Goal: Obtain resource: Download file/media

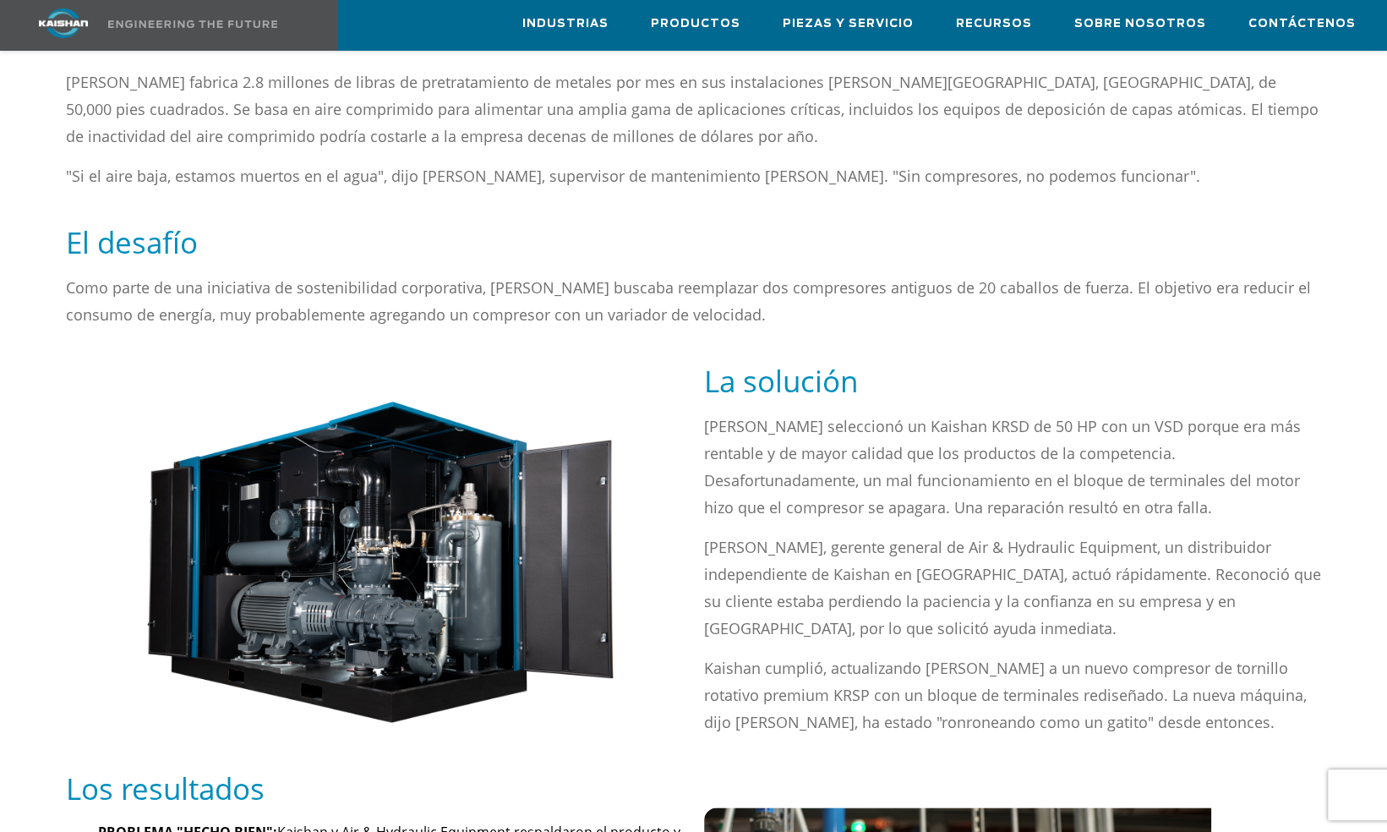
scroll to position [930, 0]
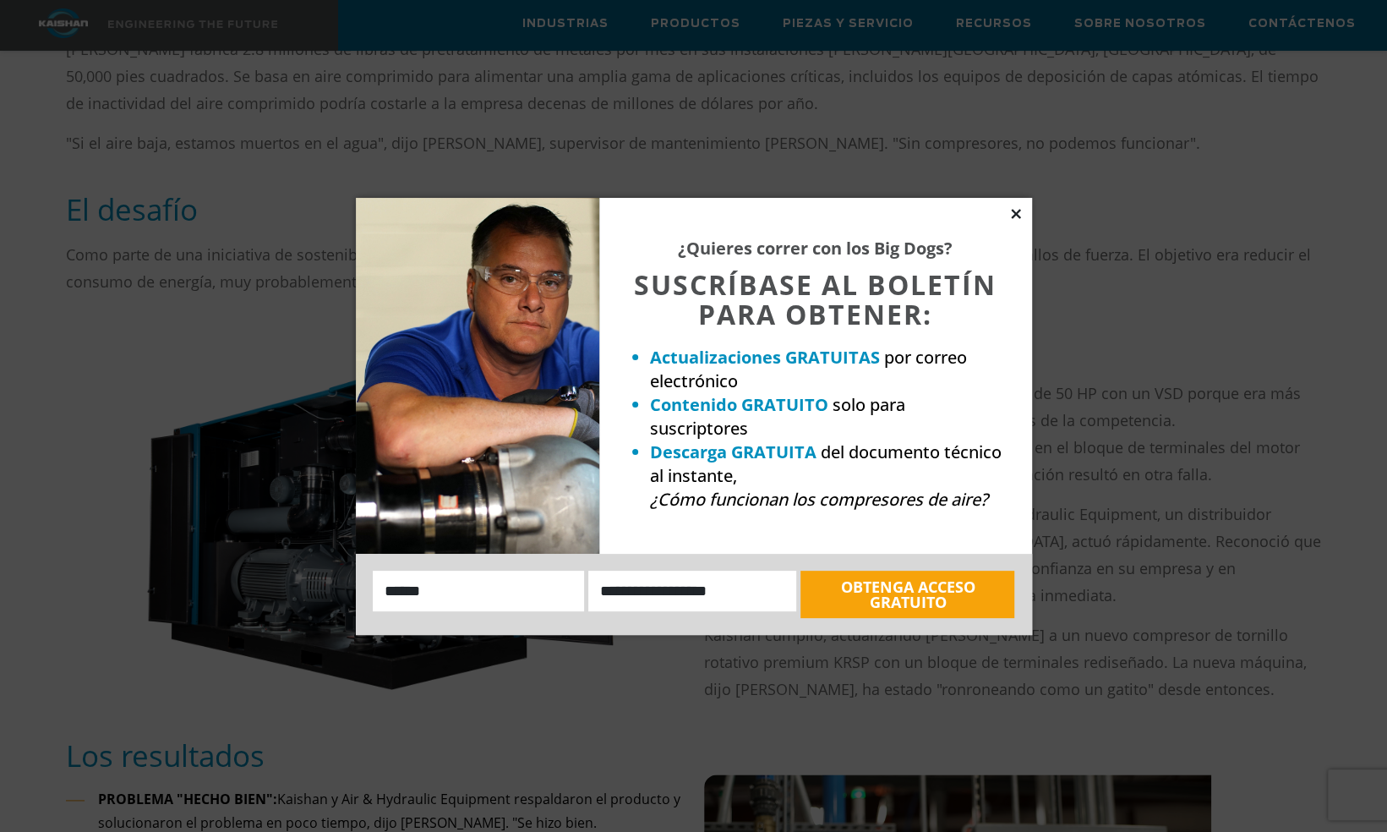
click at [1013, 210] on icon at bounding box center [1015, 213] width 9 height 9
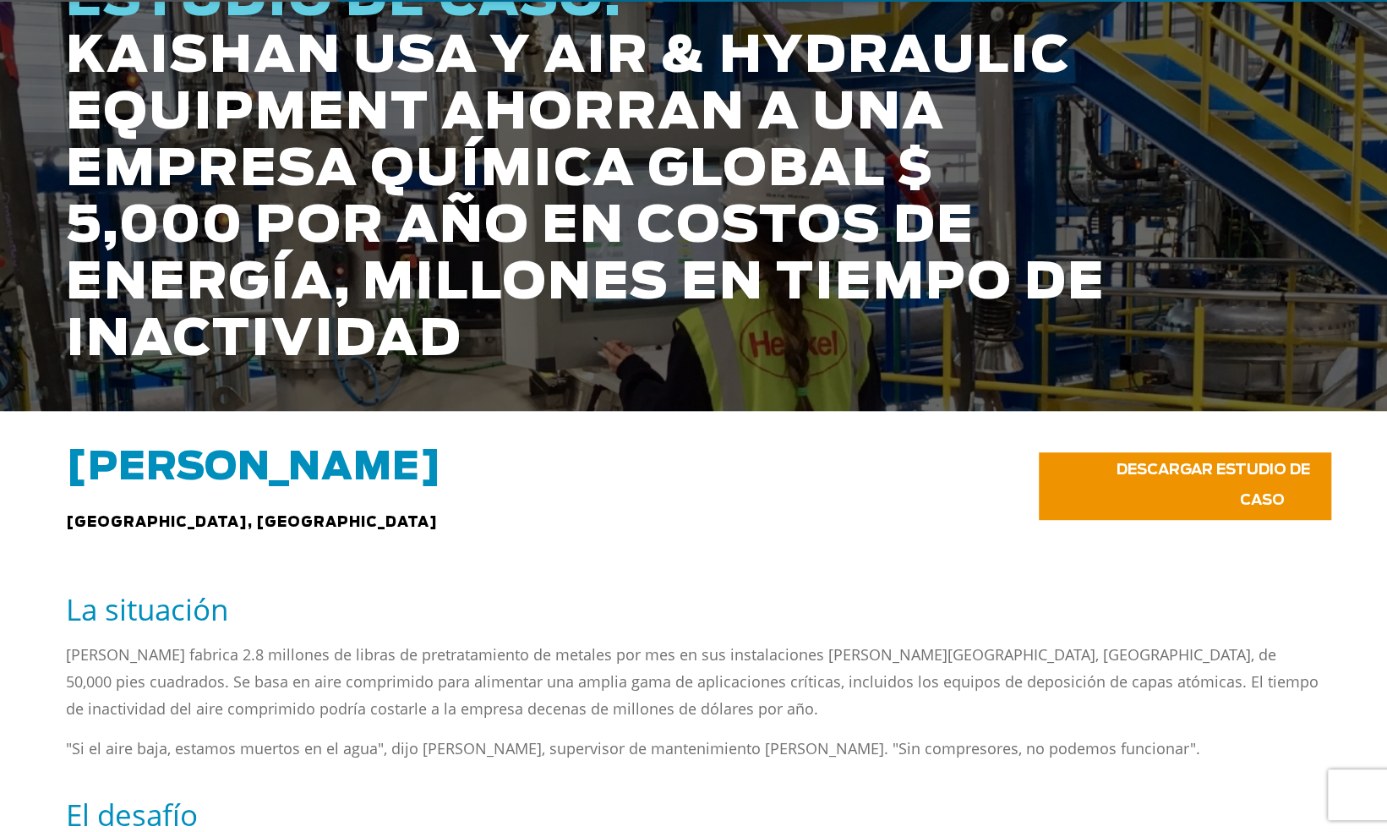
scroll to position [423, 0]
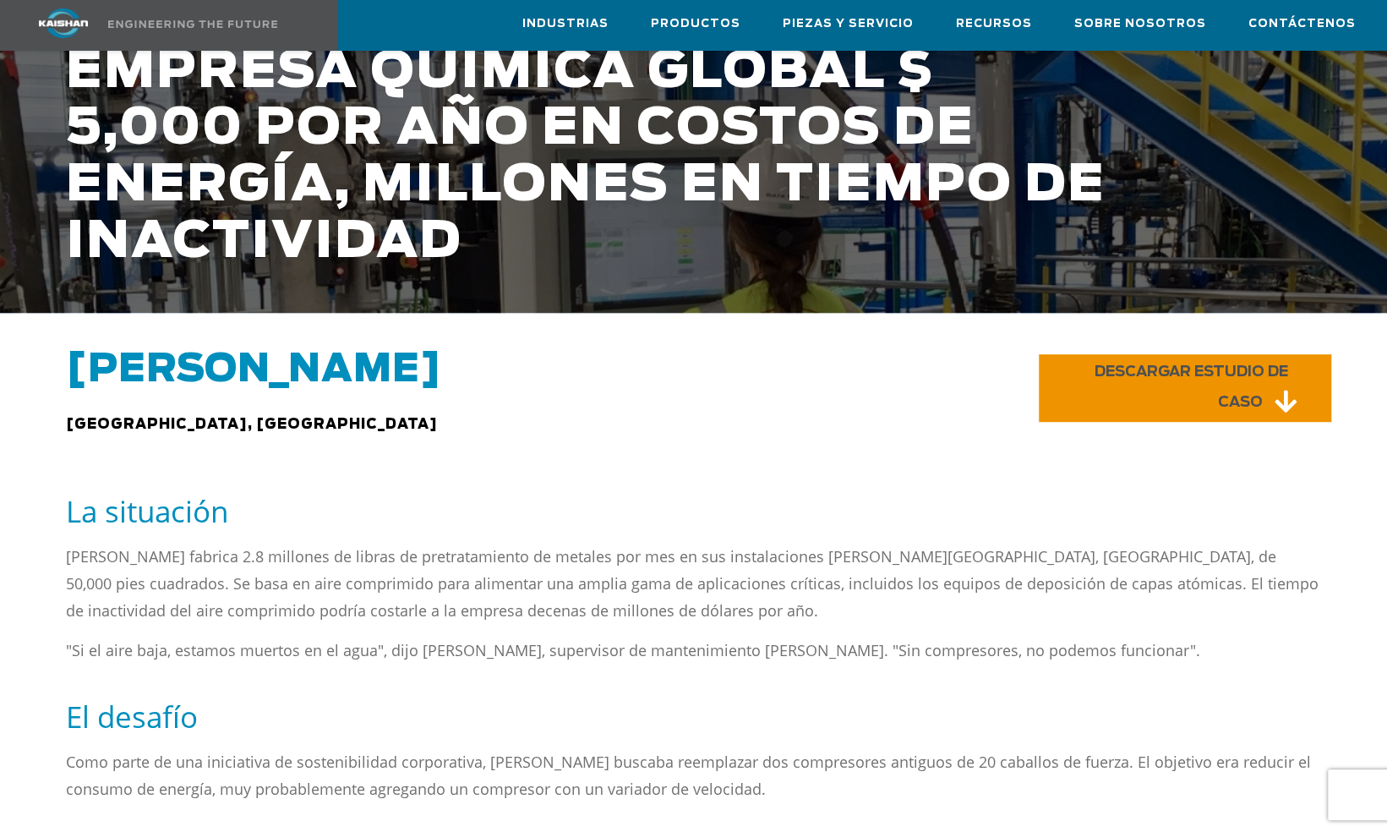
click at [1231, 364] on span "DESCARGAR ESTUDIO DE CASO" at bounding box center [1191, 386] width 194 height 45
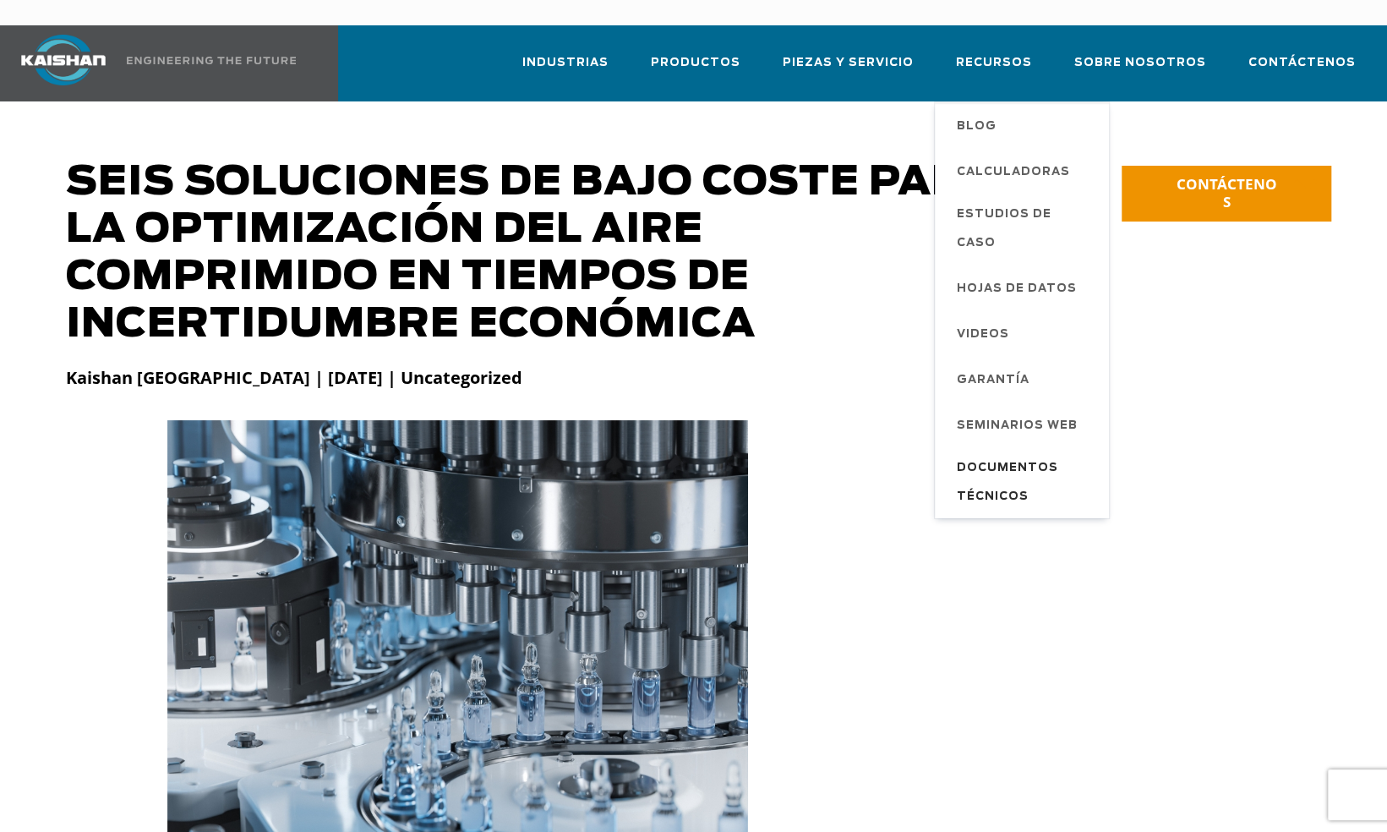
click at [1016, 454] on span "Documentos técnicos" at bounding box center [1024, 482] width 135 height 57
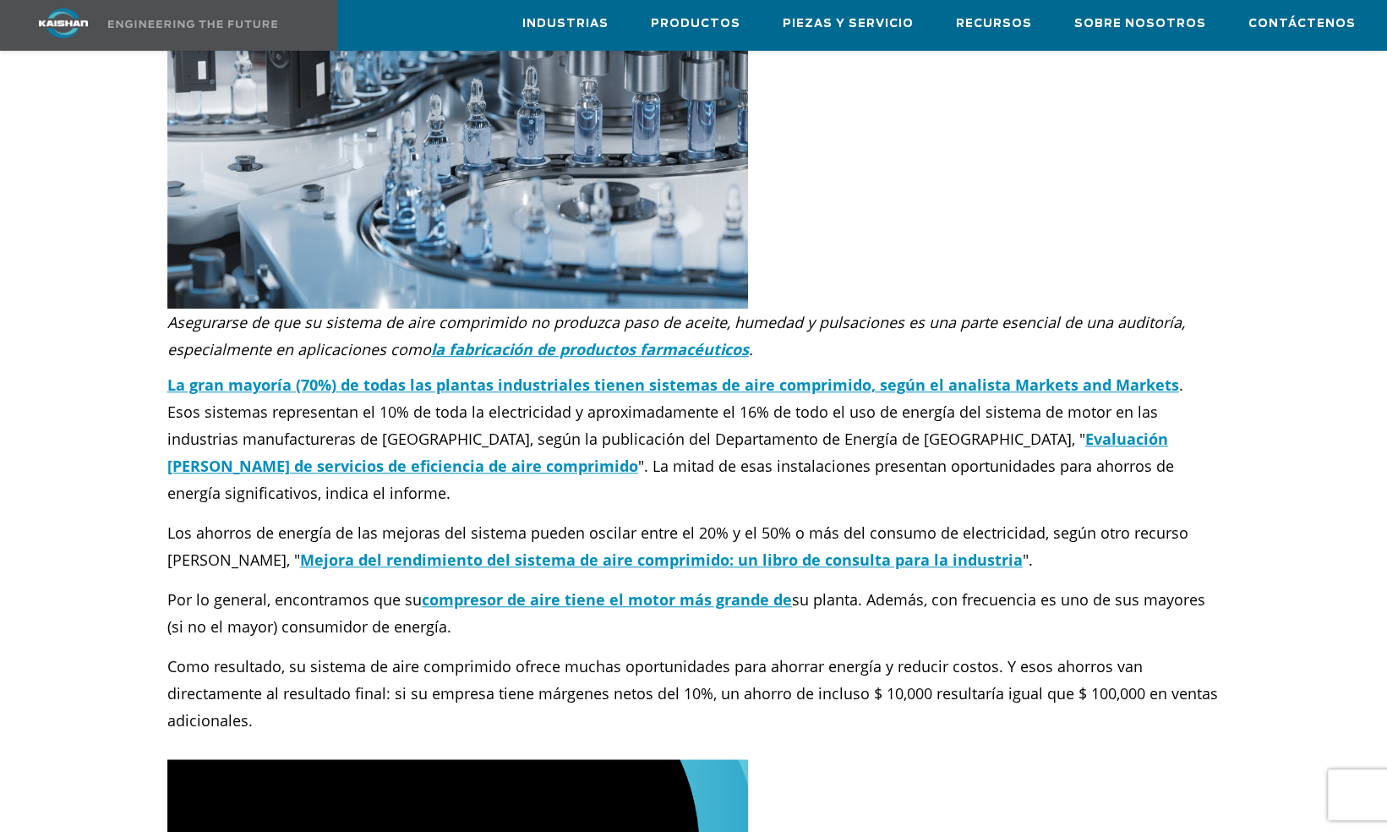
scroll to position [592, 0]
